Goal: Task Accomplishment & Management: Use online tool/utility

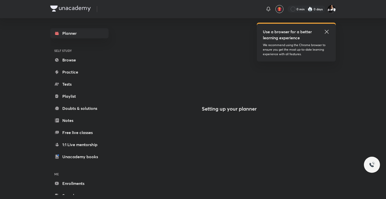
click at [327, 30] on icon at bounding box center [327, 32] width 6 height 6
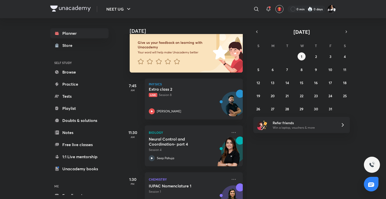
scroll to position [32, 0]
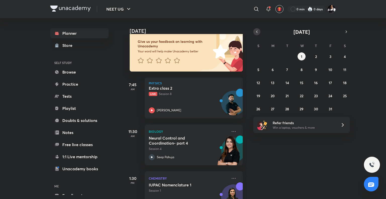
click at [257, 29] on icon "button" at bounding box center [257, 31] width 4 height 5
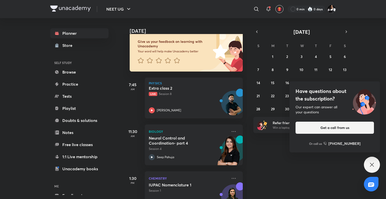
click at [375, 163] on div "Have questions about the subscription? Our expert can answer all your questions…" at bounding box center [372, 164] width 16 height 16
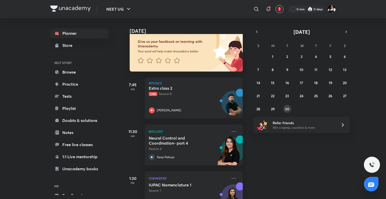
click at [286, 108] on abbr "30" at bounding box center [287, 108] width 4 height 5
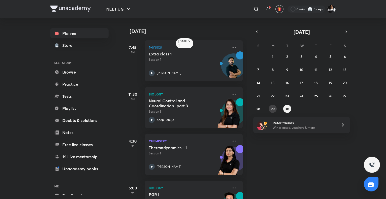
click at [274, 108] on abbr "29" at bounding box center [273, 108] width 4 height 5
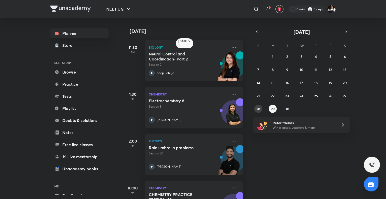
click at [259, 107] on abbr "28" at bounding box center [259, 108] width 4 height 5
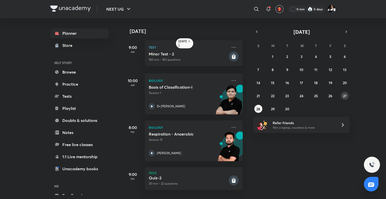
click at [343, 93] on abbr "27" at bounding box center [345, 95] width 4 height 5
